Goal: Task Accomplishment & Management: Use online tool/utility

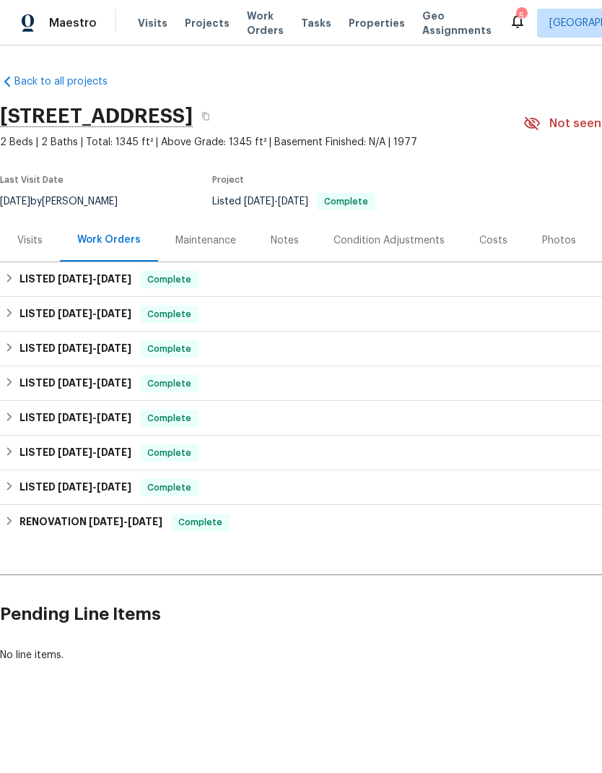
click at [350, 28] on span "Properties" at bounding box center [377, 23] width 56 height 14
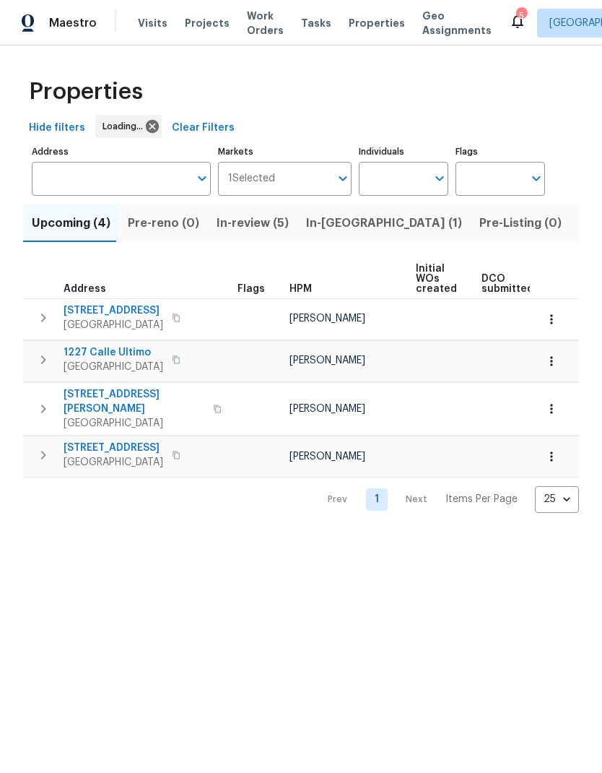
click at [95, 175] on input "Address" at bounding box center [110, 179] width 157 height 34
click at [79, 178] on input "Address" at bounding box center [110, 179] width 157 height 34
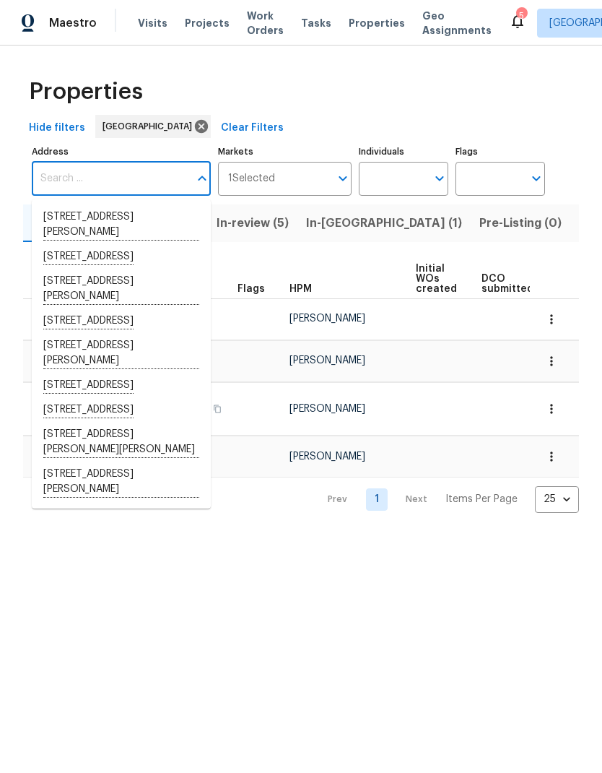
click at [78, 176] on input "Address" at bounding box center [110, 179] width 157 height 34
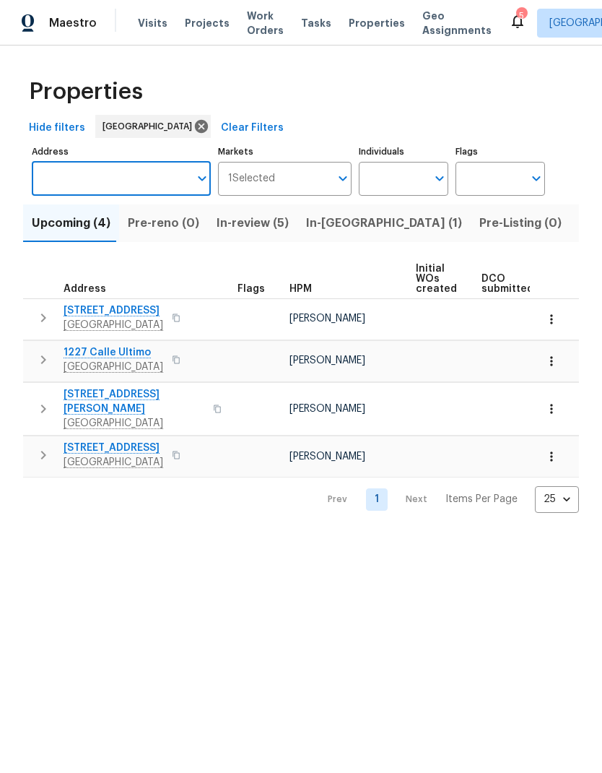
paste input "[STREET_ADDRESS][PERSON_NAME]"
type input "[STREET_ADDRESS][PERSON_NAME]"
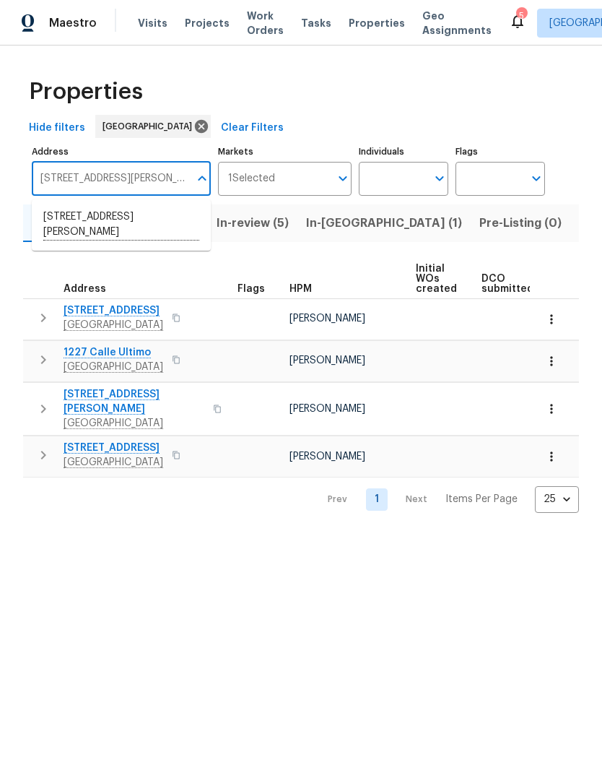
click at [85, 229] on li "[STREET_ADDRESS][PERSON_NAME]" at bounding box center [121, 225] width 179 height 40
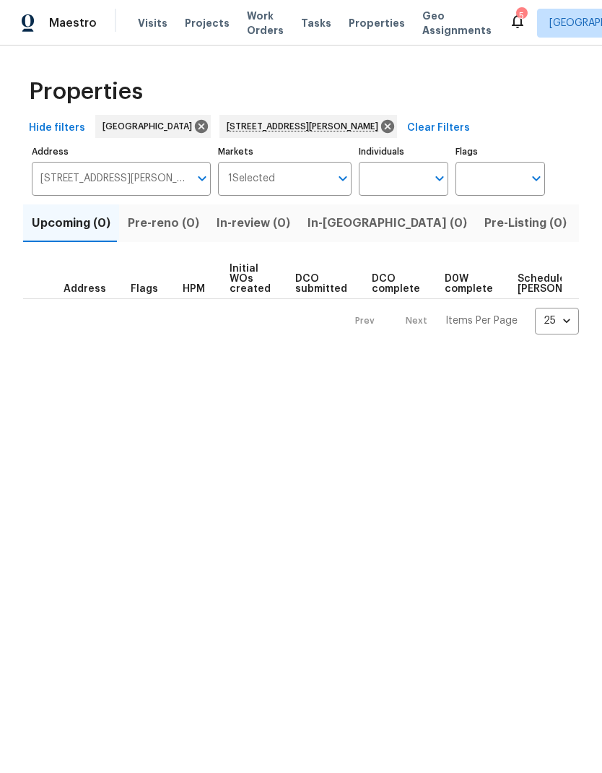
click at [584, 221] on span "Listed (1)" at bounding box center [610, 223] width 52 height 20
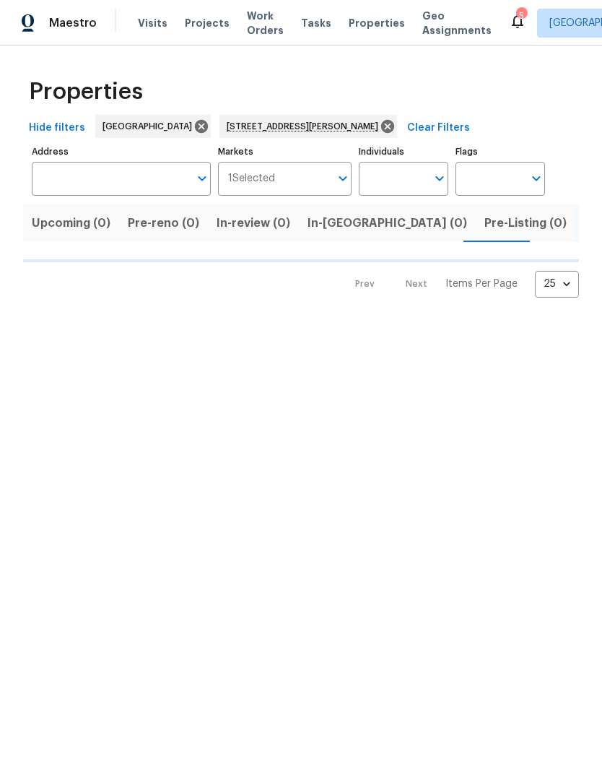
type input "[STREET_ADDRESS][PERSON_NAME]"
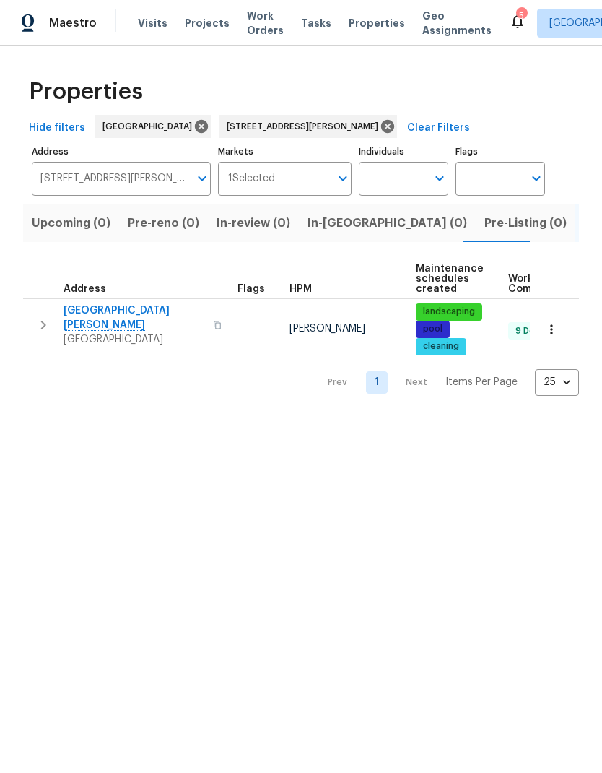
click at [111, 311] on span "[GEOGRAPHIC_DATA][PERSON_NAME]" at bounding box center [134, 317] width 141 height 29
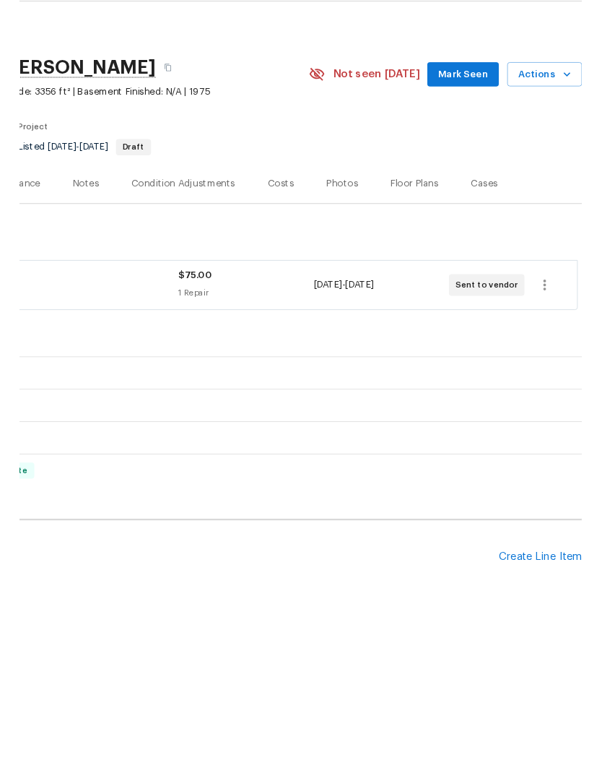
scroll to position [0, 214]
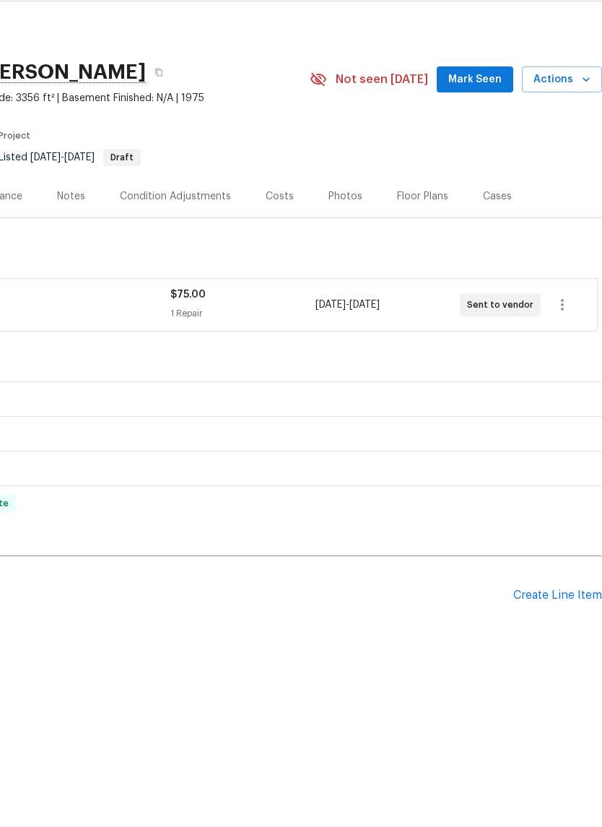
click at [535, 633] on div "Create Line Item" at bounding box center [558, 640] width 89 height 14
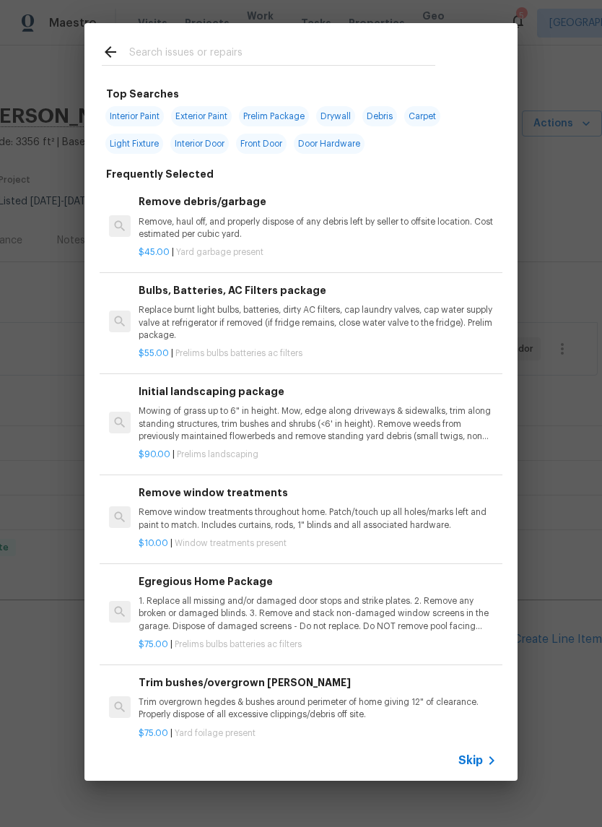
click at [168, 48] on input "text" at bounding box center [282, 54] width 306 height 22
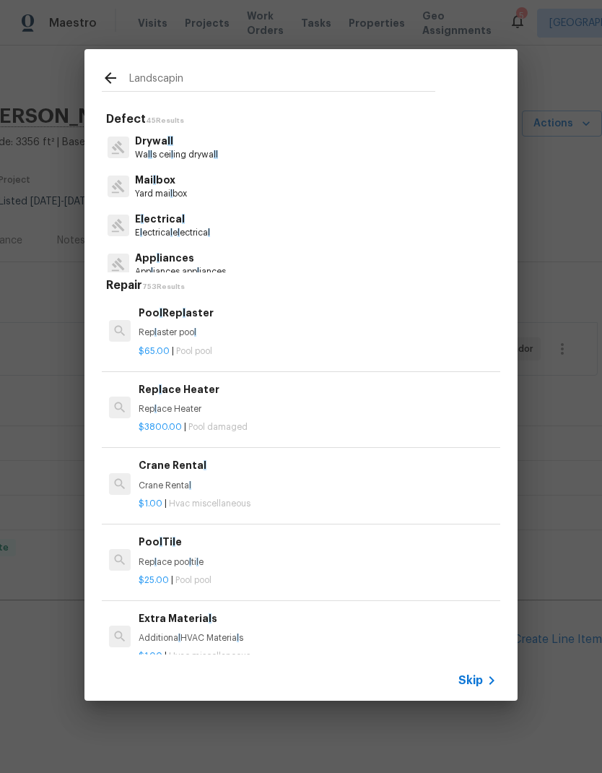
type input "Landscaping"
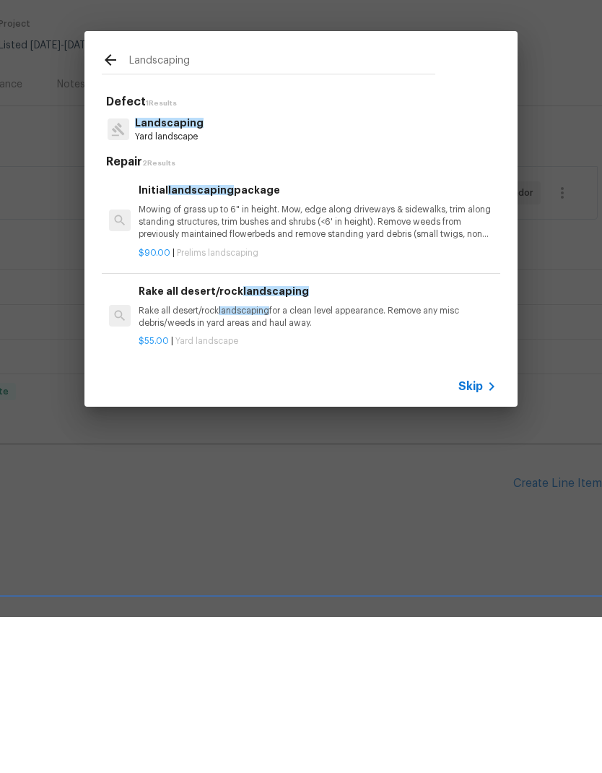
click at [169, 274] on span "Landscaping" at bounding box center [169, 279] width 69 height 10
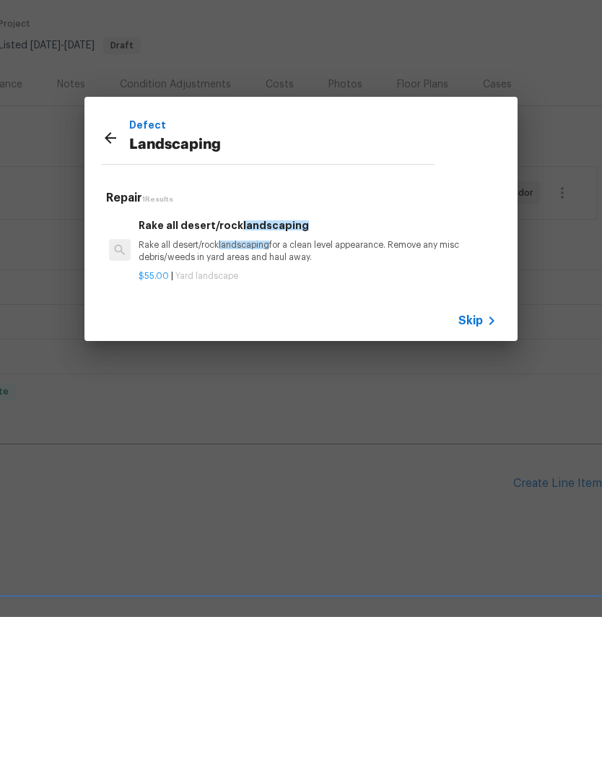
scroll to position [12, 0]
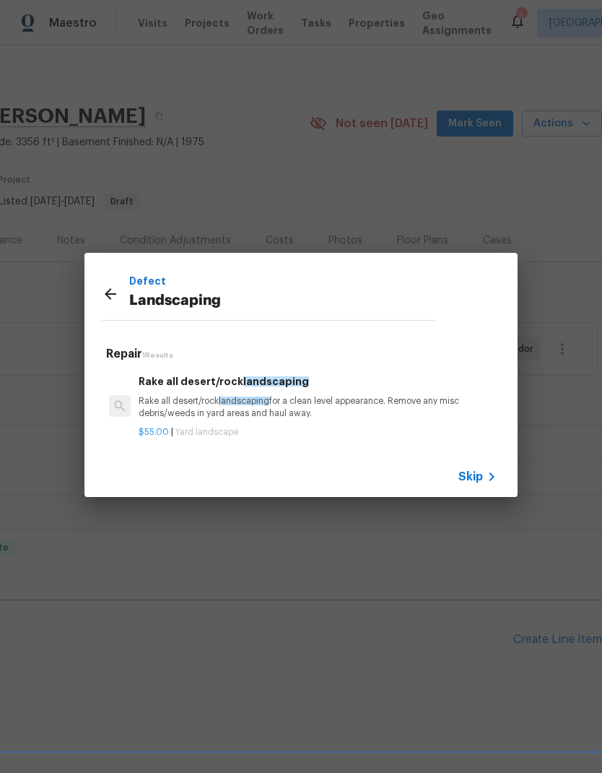
click at [110, 296] on icon at bounding box center [110, 293] width 17 height 17
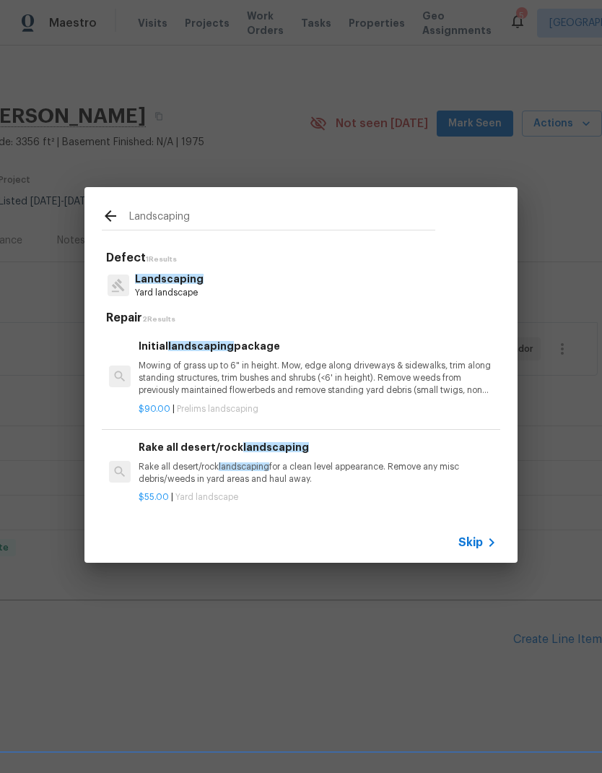
click at [389, 403] on p "$90.00 | Prelims landscaping" at bounding box center [318, 409] width 358 height 12
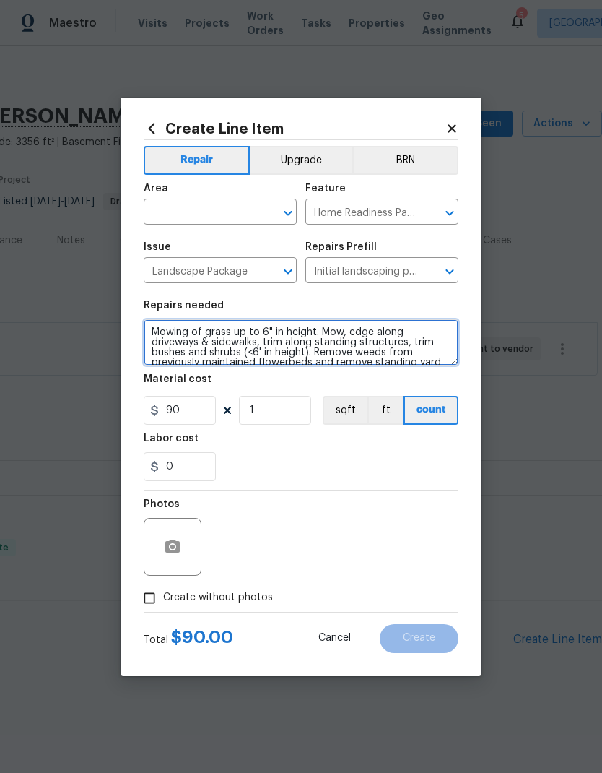
click at [303, 357] on textarea "Mowing of grass up to 6" in height. Mow, edge along driveways & sidewalks, trim…" at bounding box center [301, 342] width 315 height 46
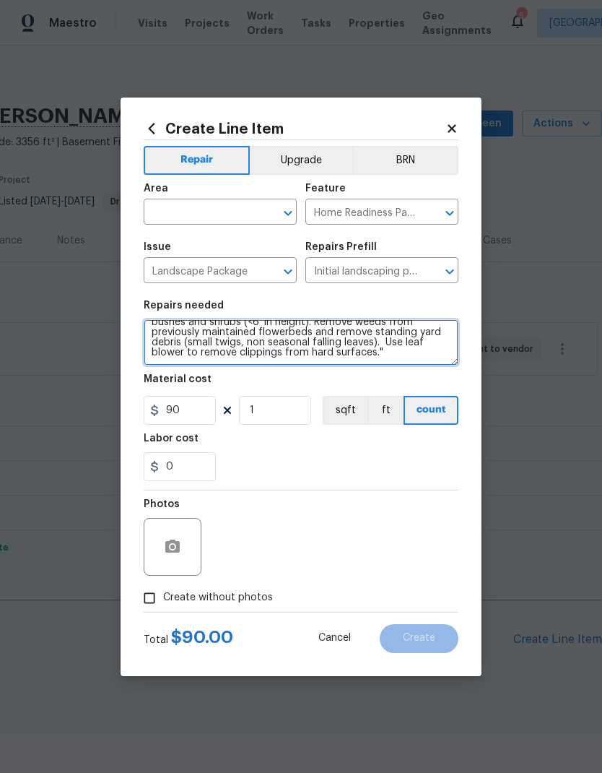
scroll to position [30, 0]
click at [292, 359] on textarea "Mowing of grass up to 6" in height. Mow, edge along driveways & sidewalks, trim…" at bounding box center [301, 342] width 315 height 46
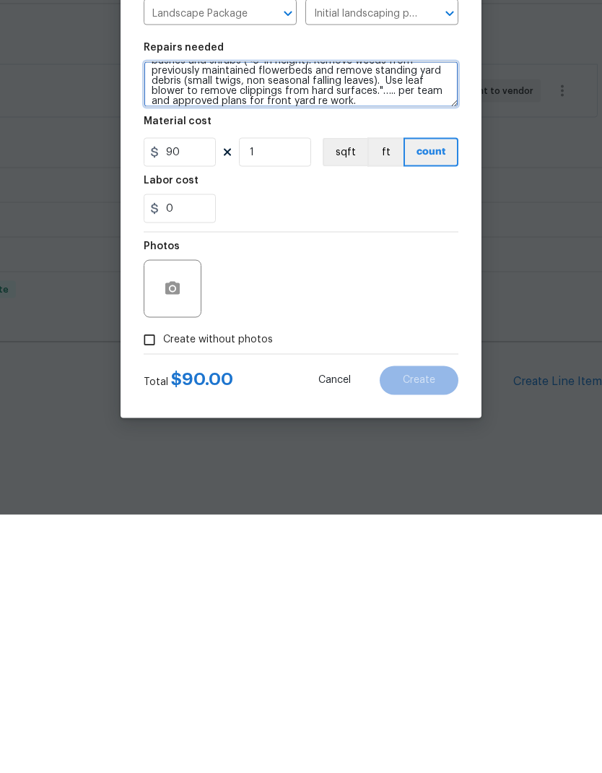
type textarea "Mowing of grass up to 6" in height. Mow, edge along driveways & sidewalks, trim…"
click at [154, 584] on input "Create without photos" at bounding box center [149, 597] width 27 height 27
checkbox input "true"
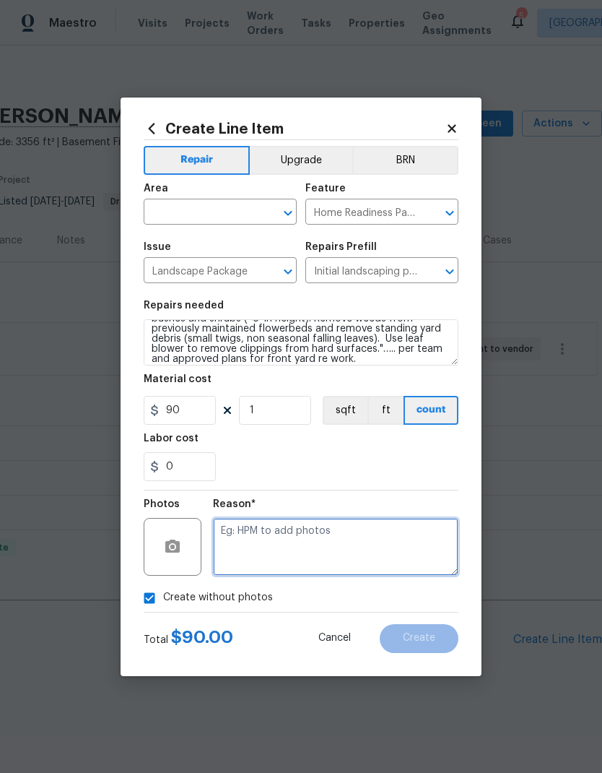
click at [267, 528] on textarea at bounding box center [336, 547] width 246 height 58
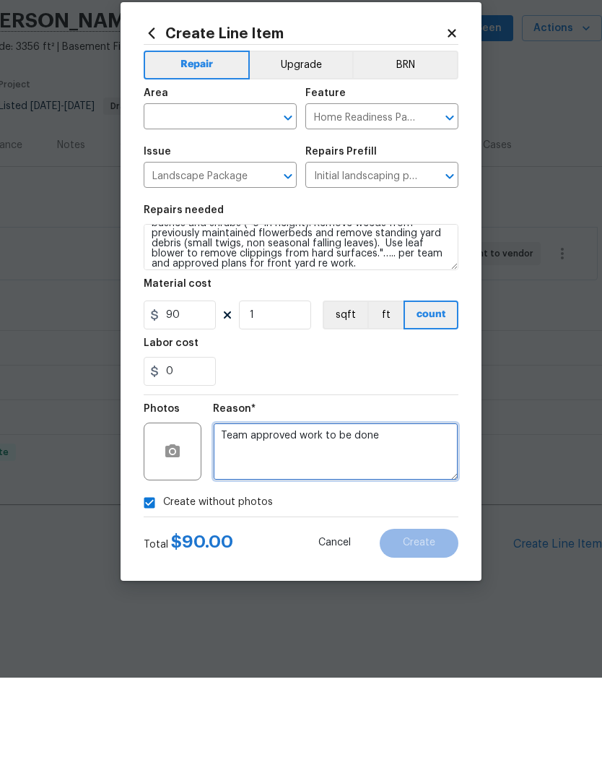
type textarea "Team approved work to be done"
click at [394, 146] on button "BRN" at bounding box center [405, 160] width 106 height 29
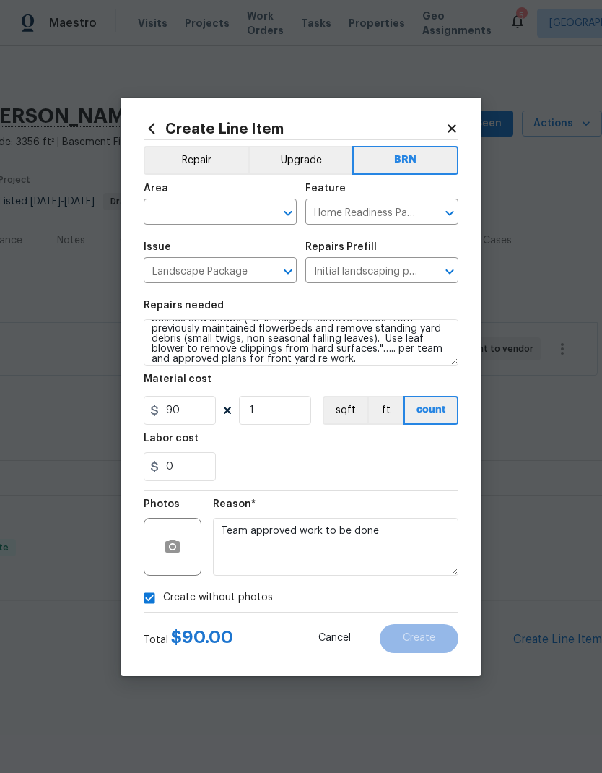
click at [449, 126] on icon at bounding box center [452, 128] width 13 height 13
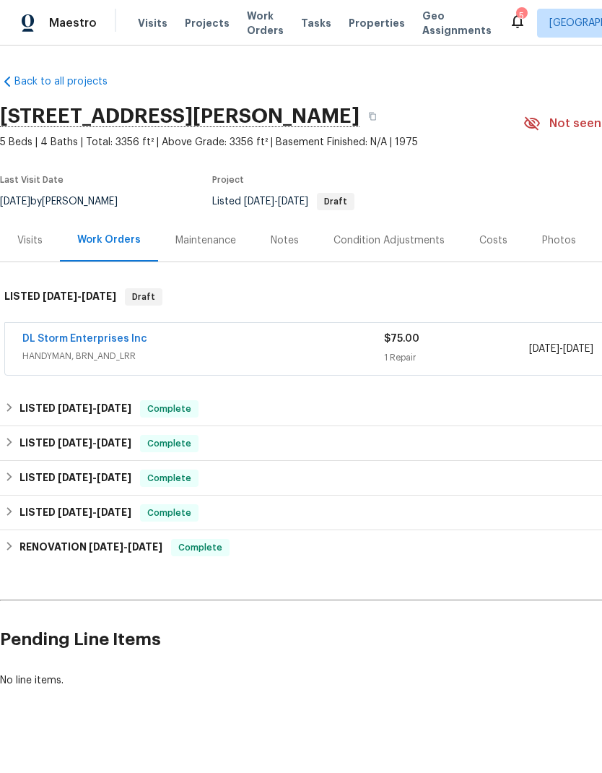
scroll to position [0, 0]
